Goal: Task Accomplishment & Management: Manage account settings

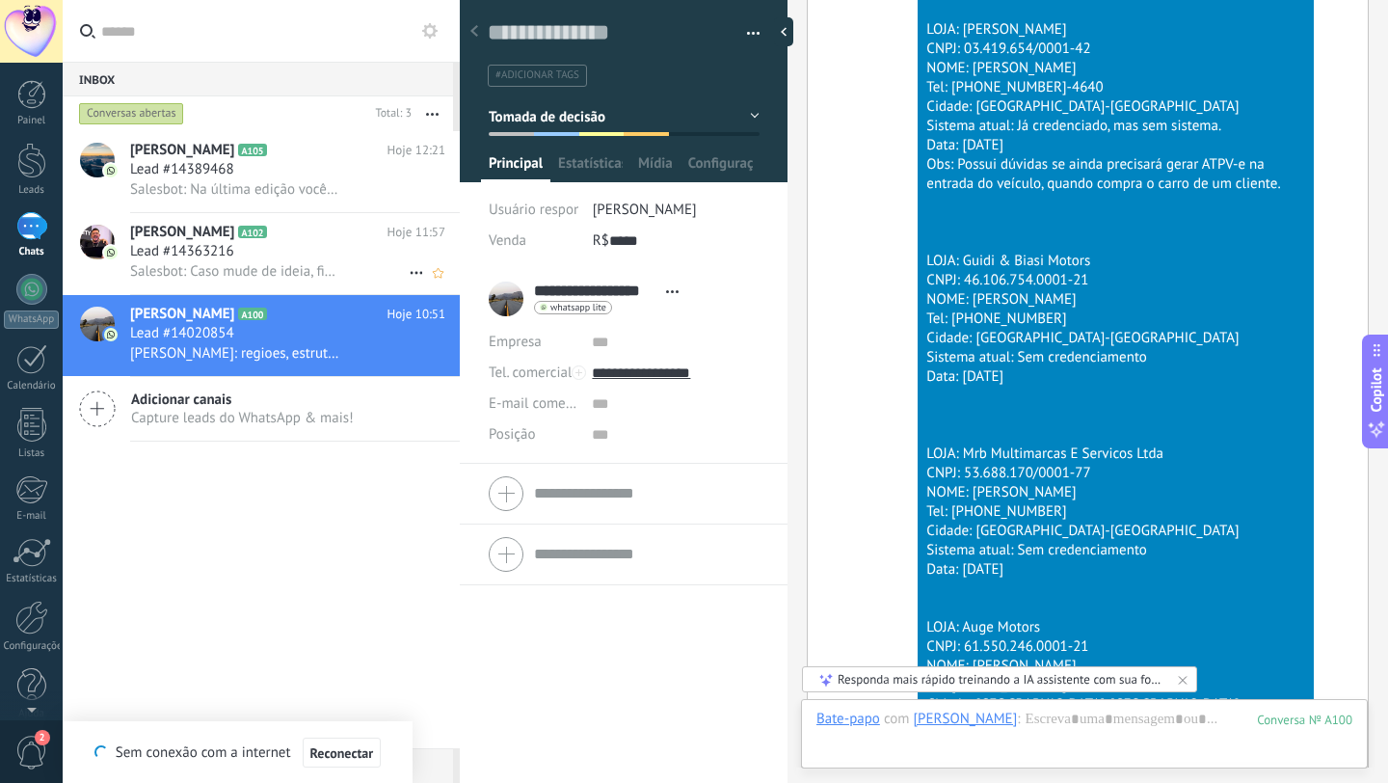
click at [281, 267] on span "Salesbot: Caso mude de ideia, fico à disposição para dar sequência" at bounding box center [234, 271] width 209 height 18
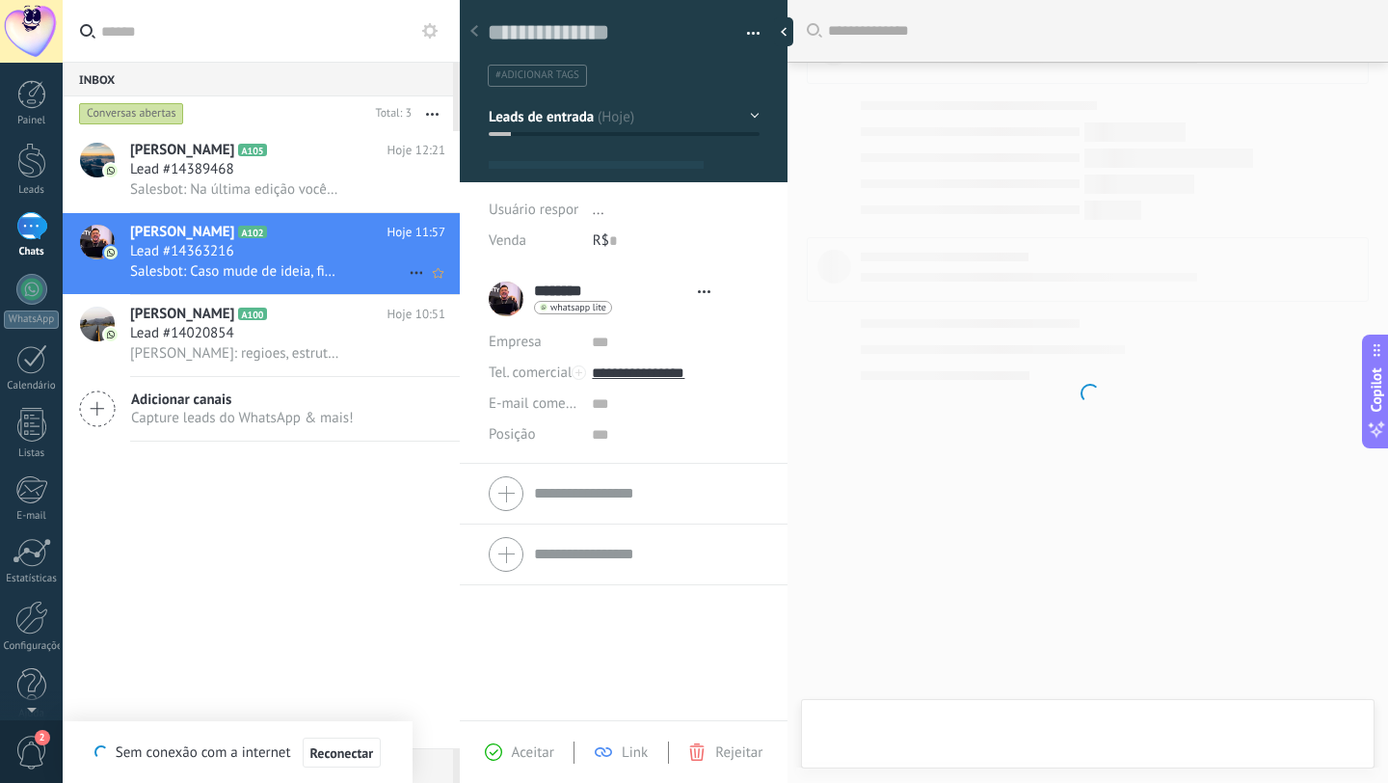
type textarea "**********"
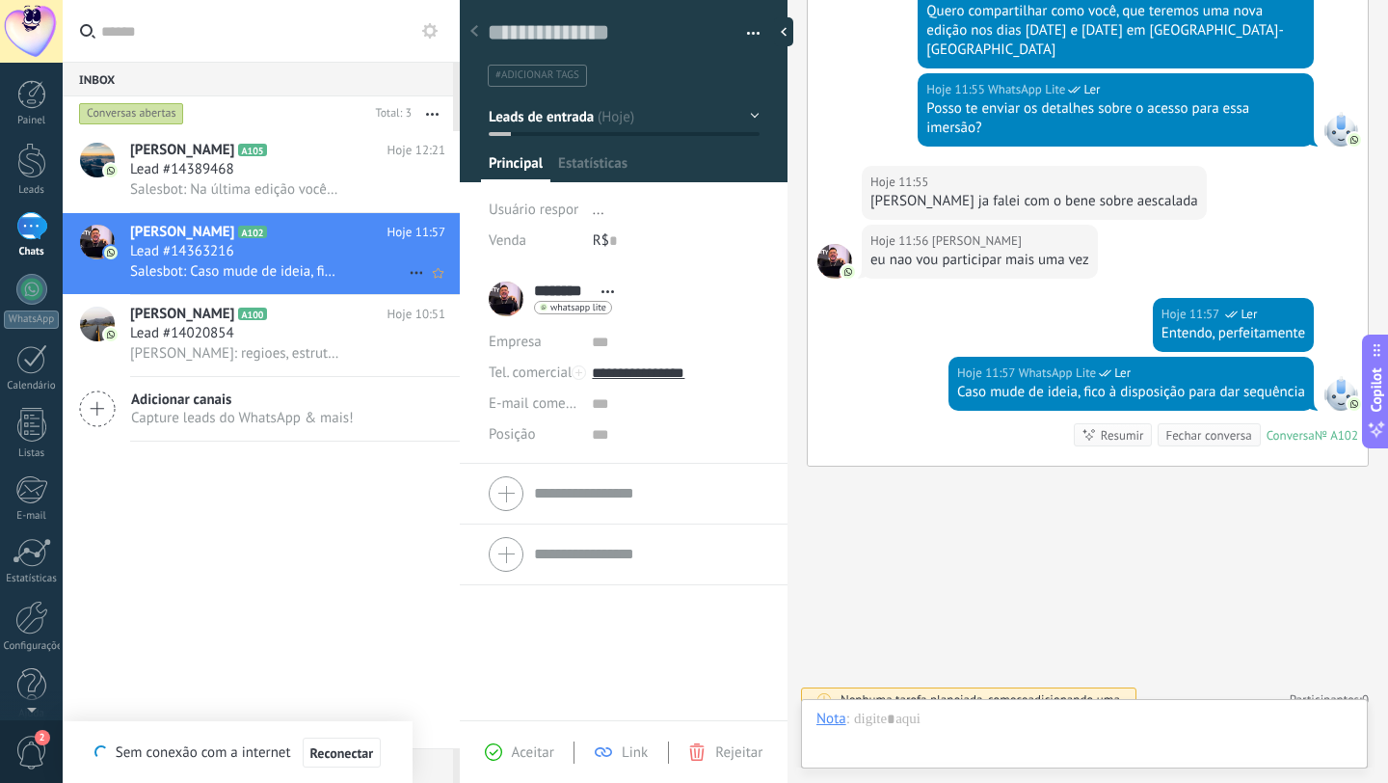
scroll to position [29, 0]
click at [270, 169] on div "Lead #14389468" at bounding box center [287, 169] width 315 height 19
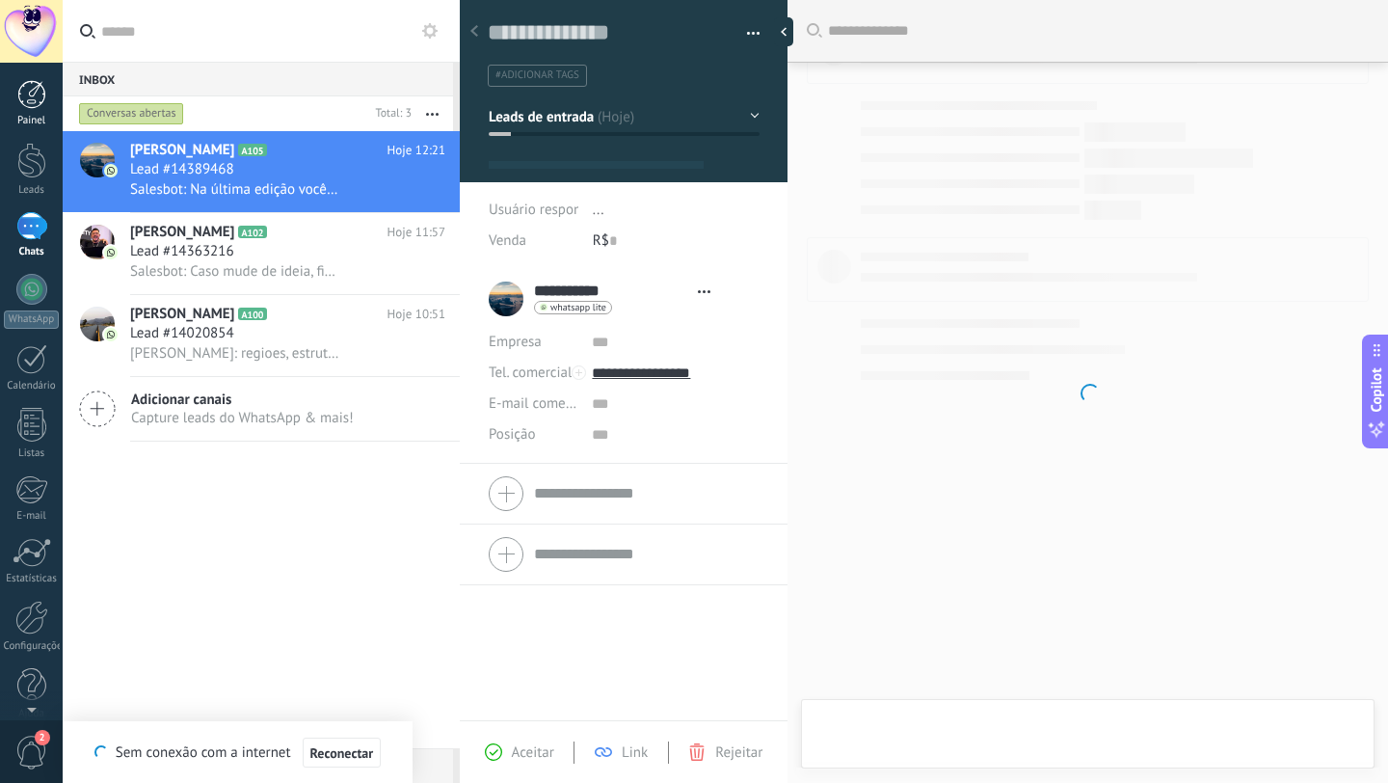
click at [22, 103] on div at bounding box center [31, 94] width 29 height 29
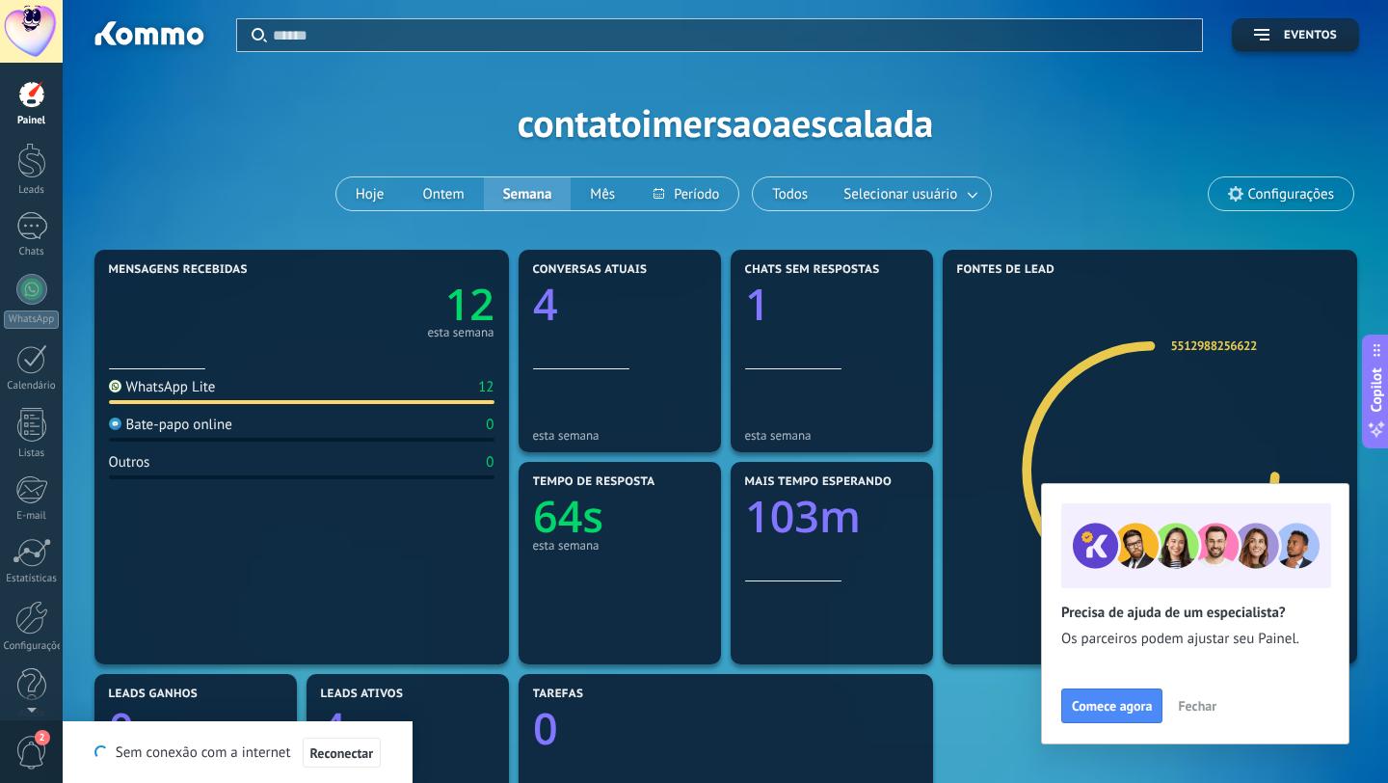
click at [1203, 701] on span "Fechar" at bounding box center [1197, 705] width 39 height 13
